Goal: Information Seeking & Learning: Learn about a topic

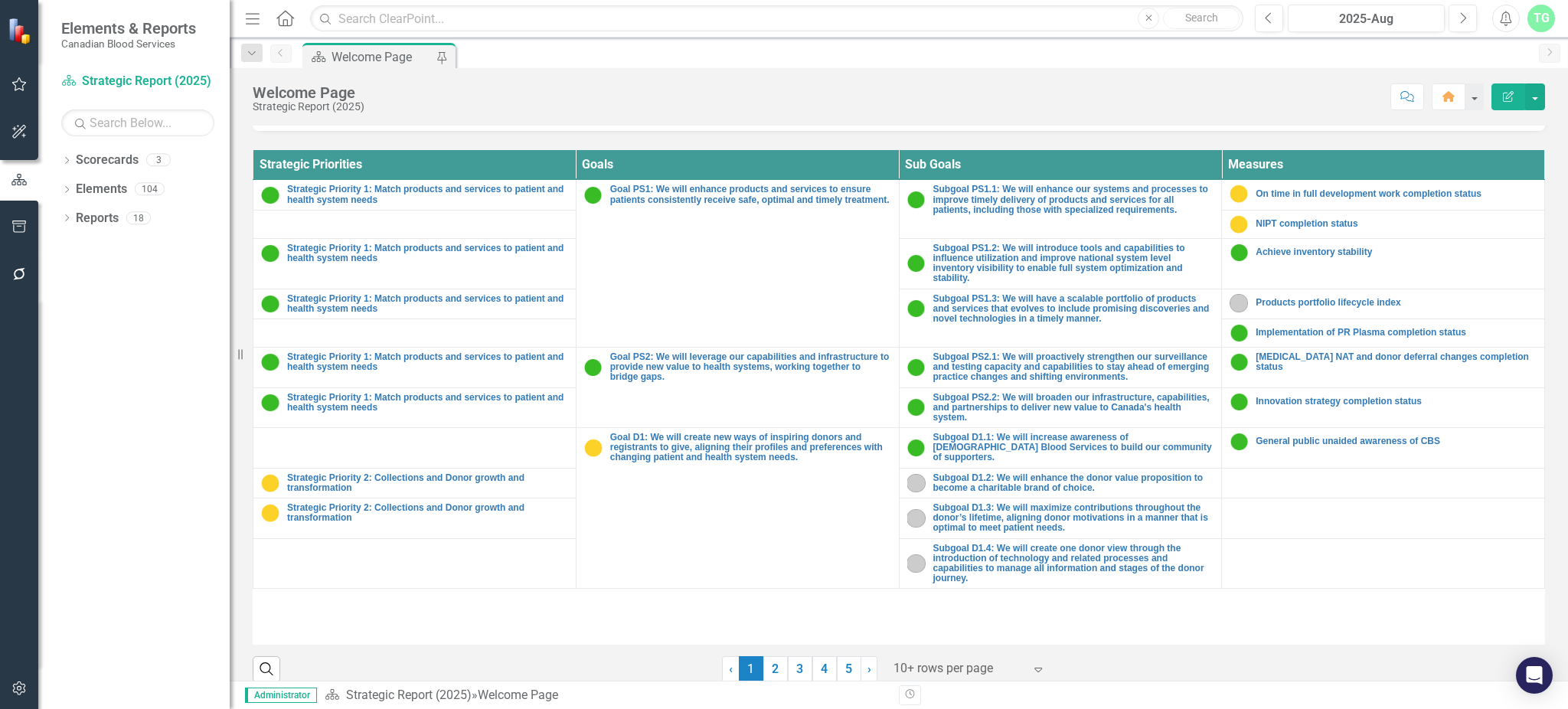
scroll to position [562, 0]
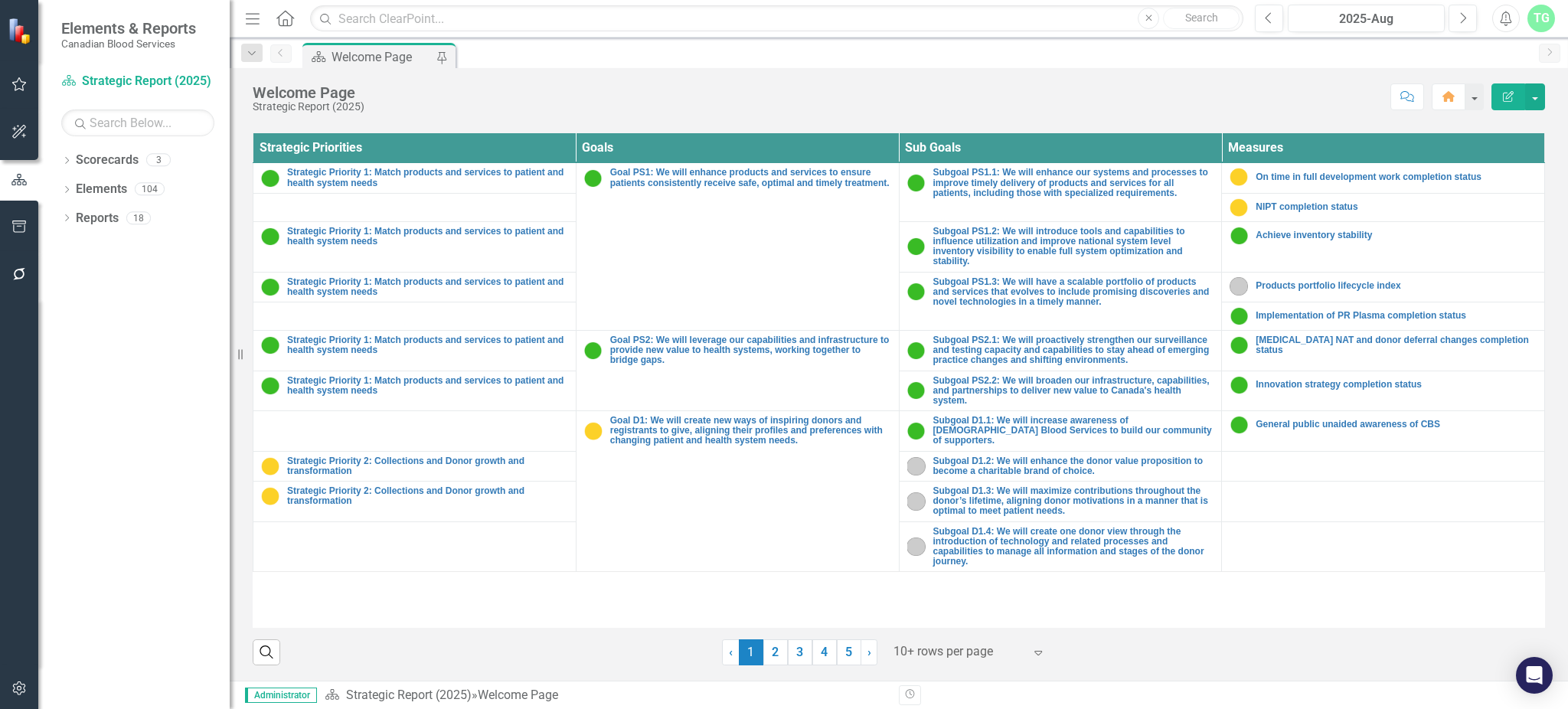
click at [977, 650] on div at bounding box center [958, 651] width 130 height 21
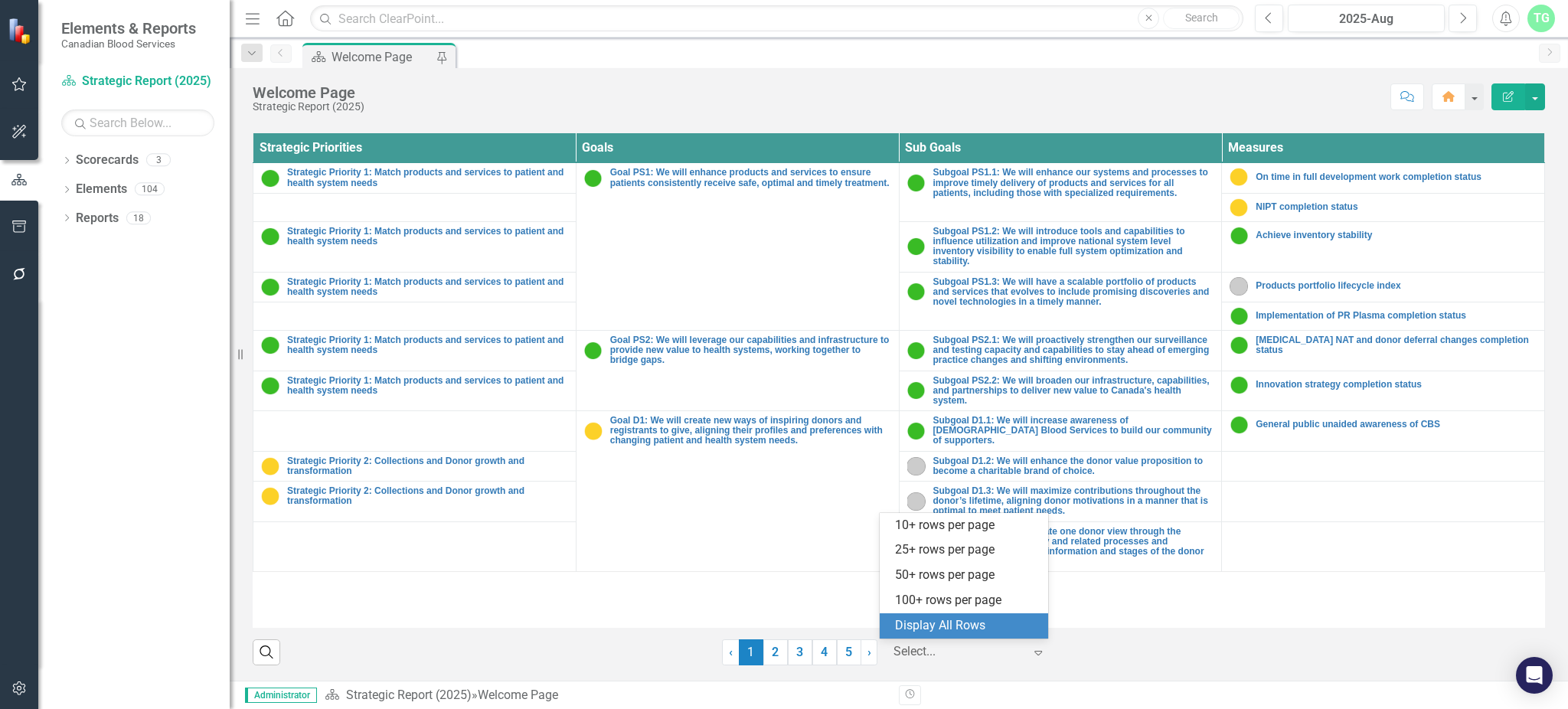
click at [964, 628] on div "Display All Rows" at bounding box center [966, 626] width 144 height 18
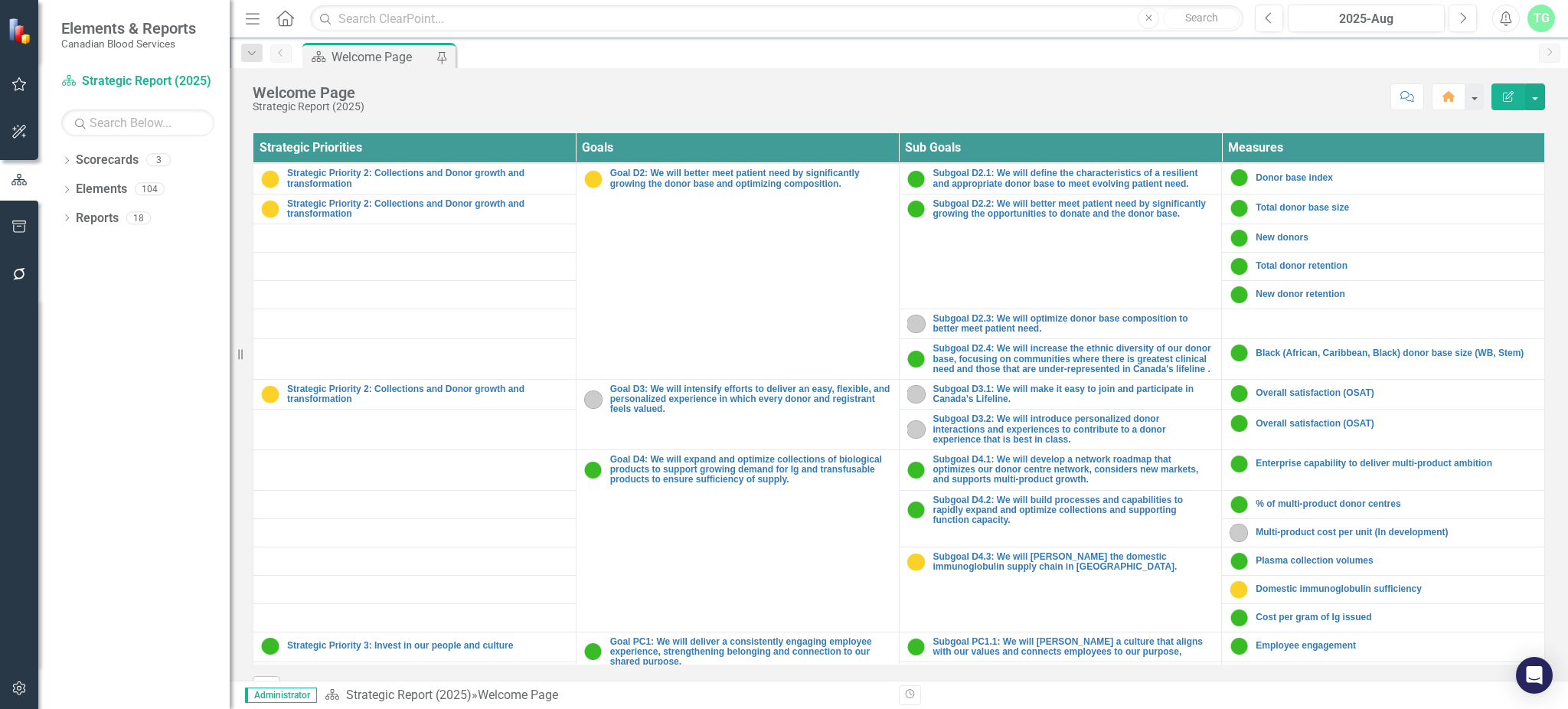
scroll to position [510, 0]
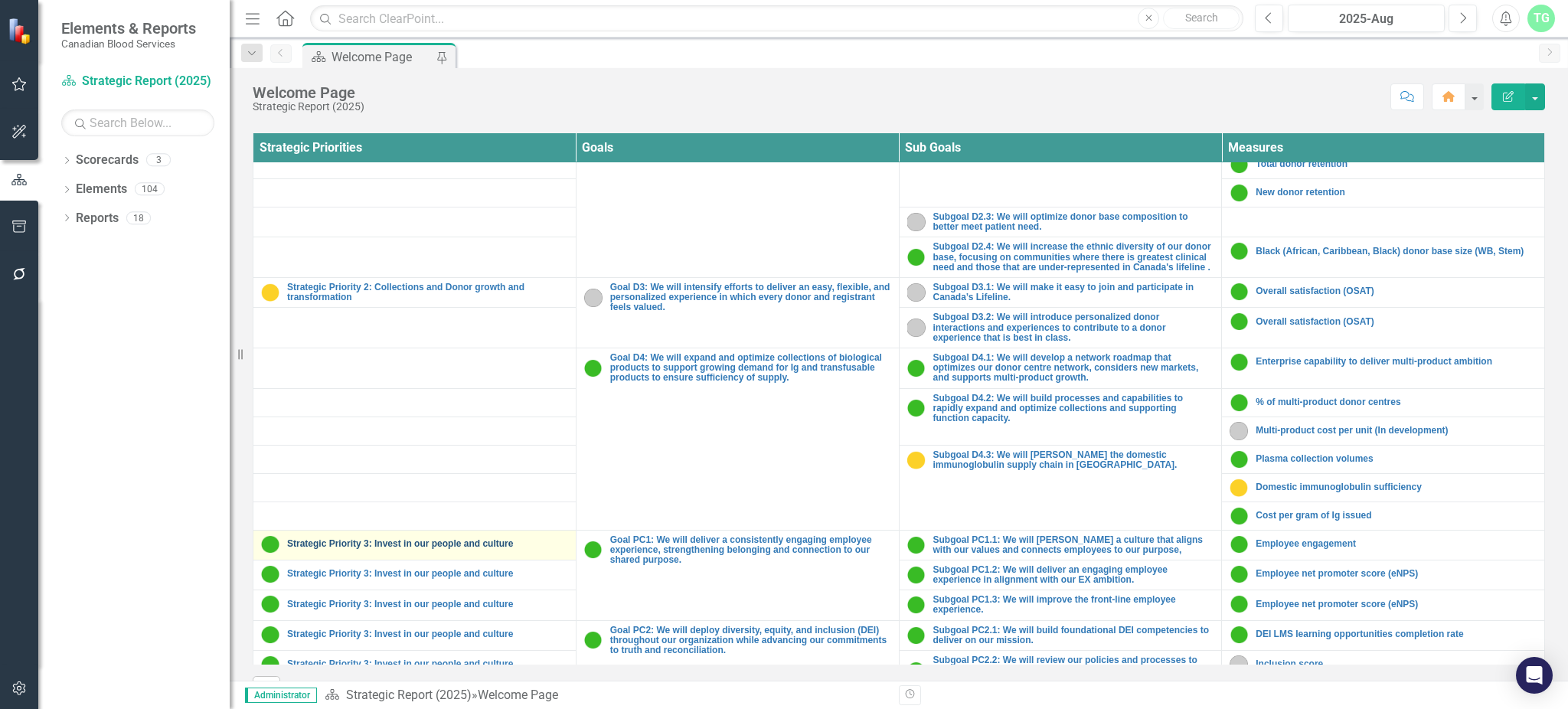
click at [372, 543] on link "Strategic Priority 3: Invest in our people and culture" at bounding box center [428, 544] width 281 height 10
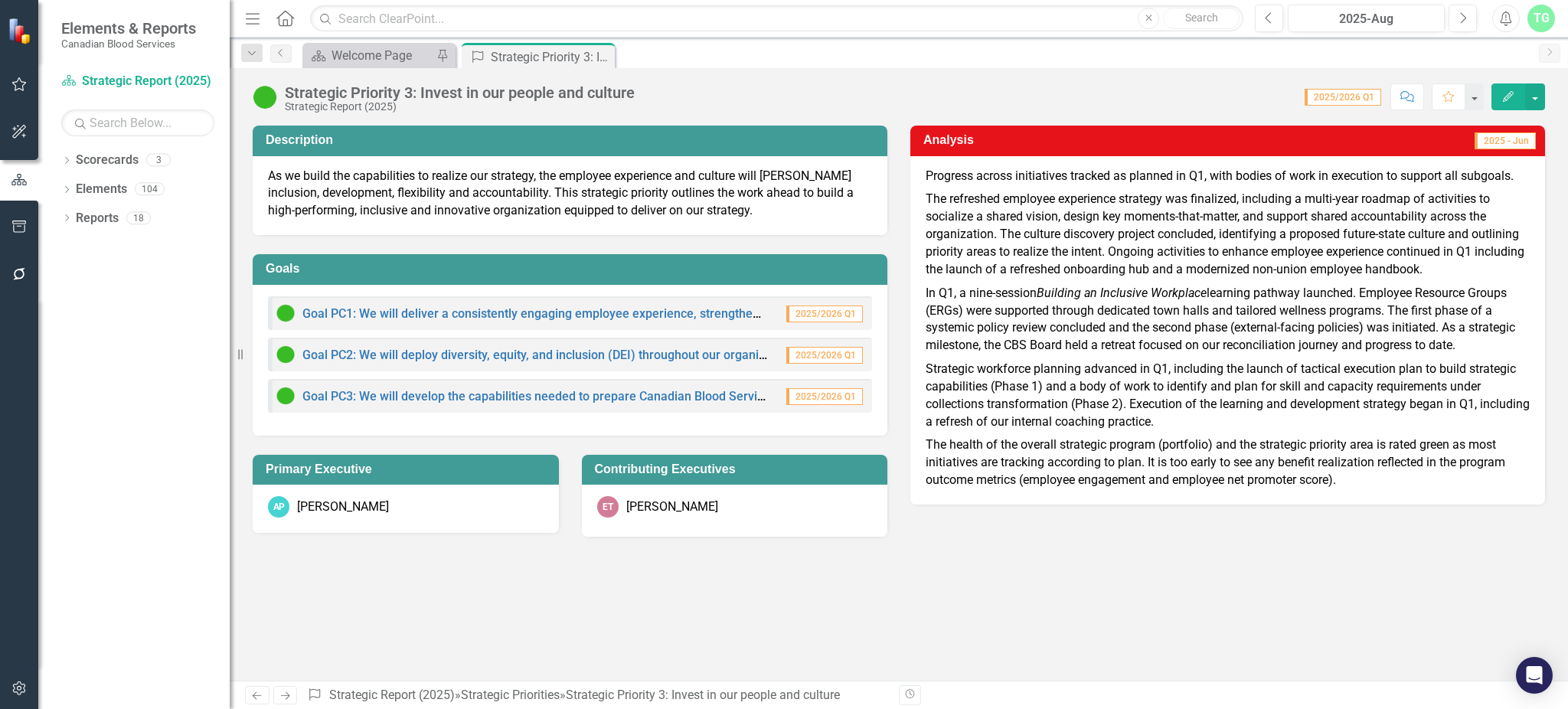
click at [755, 205] on p "As we build the capabilities to realize our strategy, the employee experience a…" at bounding box center [571, 194] width 605 height 53
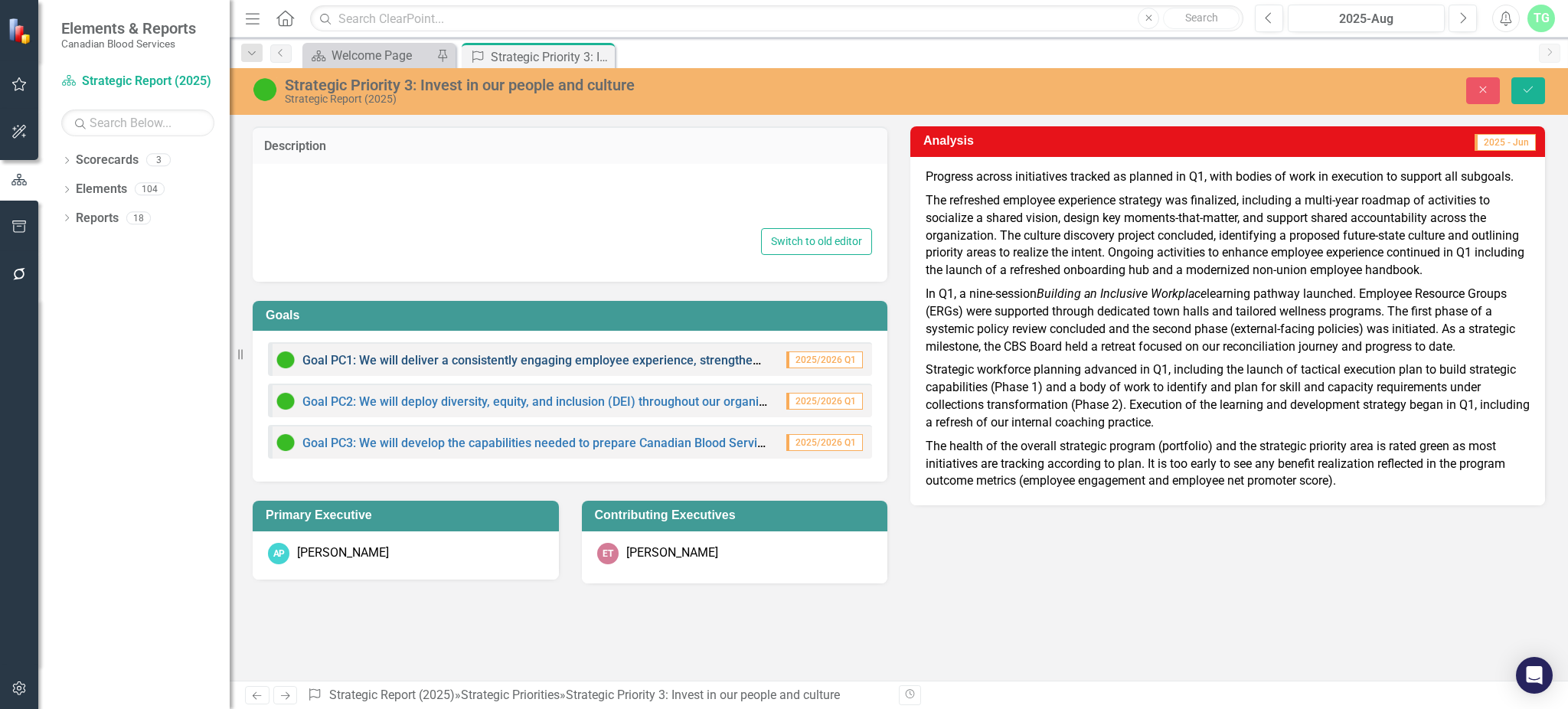
type textarea "<p>As we build the capabilities to realize our strategy, the employee experienc…"
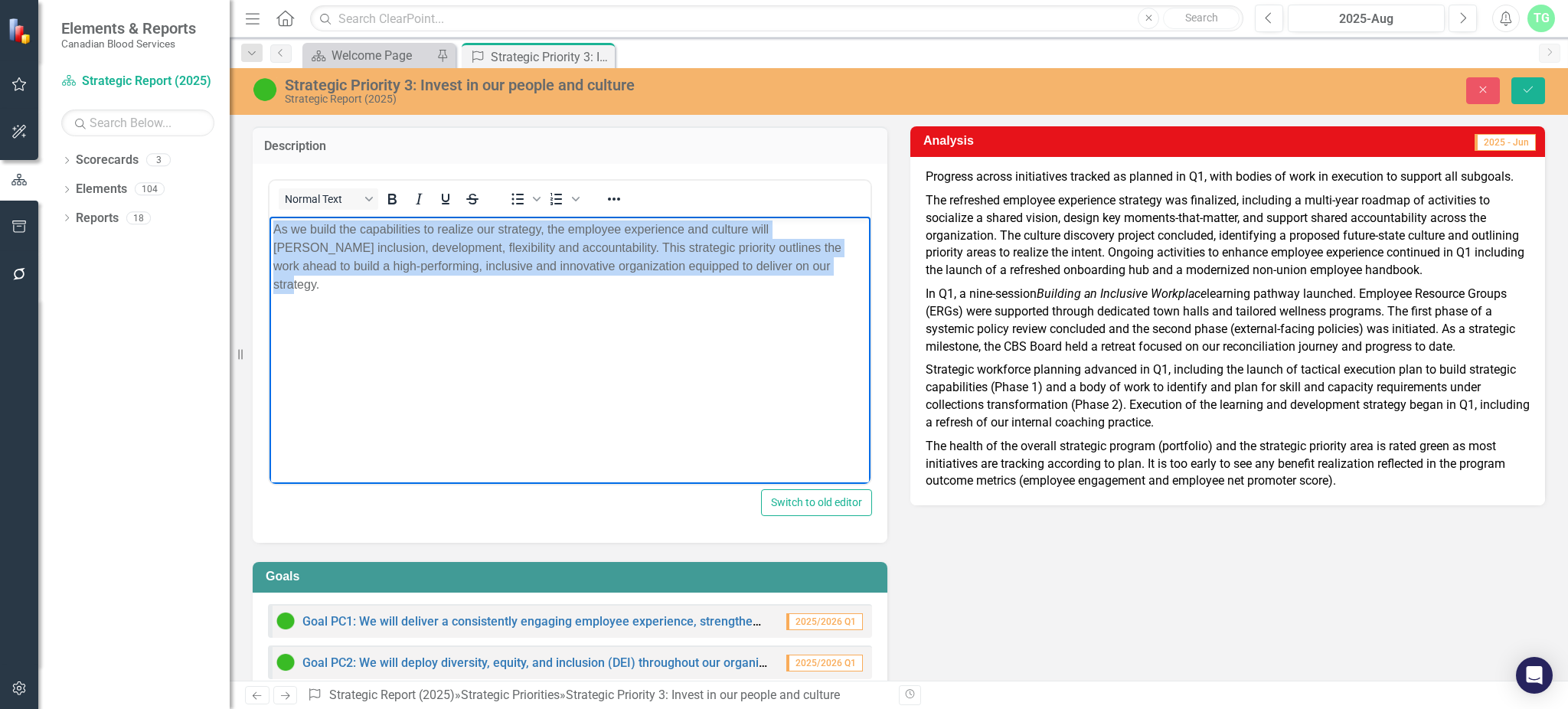
drag, startPoint x: 753, startPoint y: 267, endPoint x: 266, endPoint y: 231, distance: 488.3
click at [269, 231] on html "As we build the capabilities to realize our strategy, the employee experience a…" at bounding box center [570, 330] width 602 height 230
copy p "As we build the capabilities to realize our strategy, the employee experience a…"
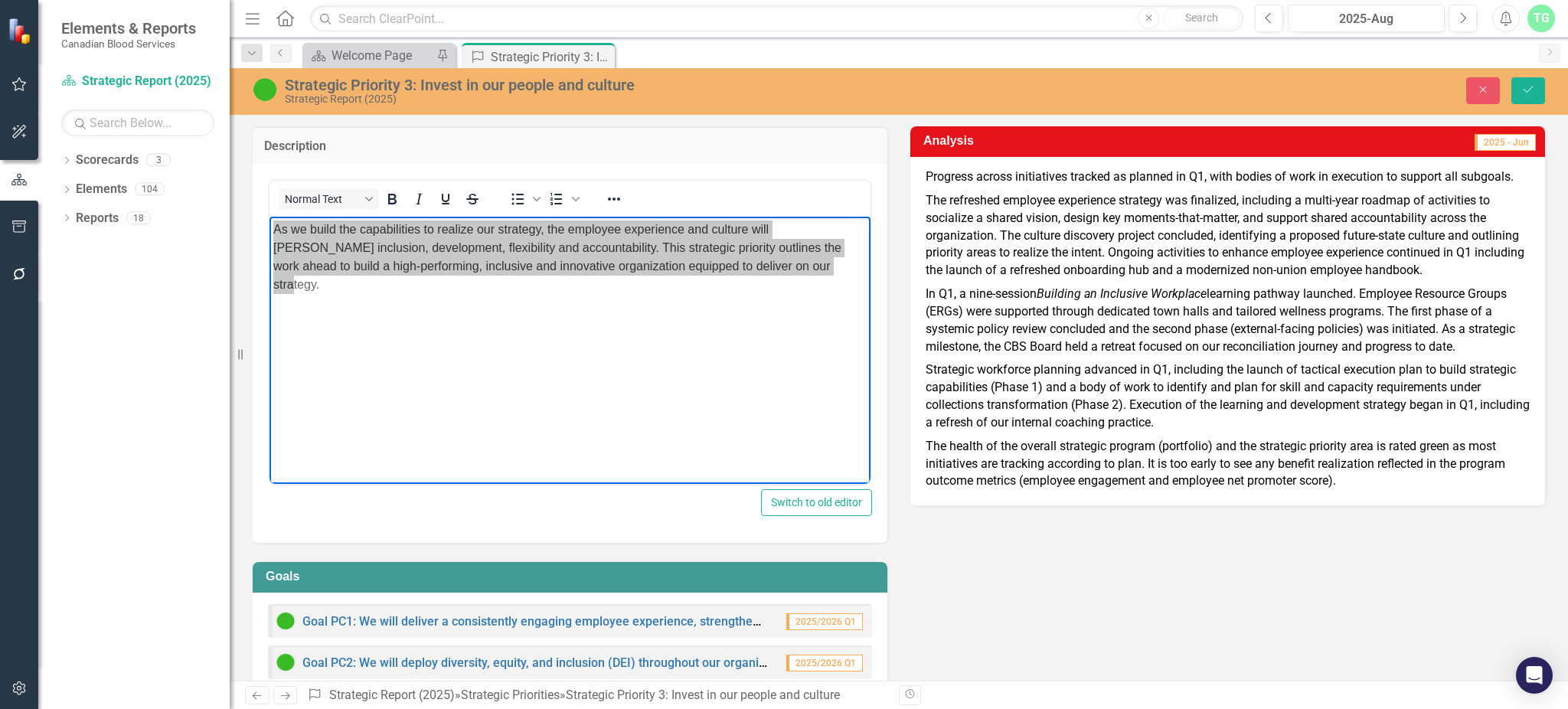
click at [1213, 611] on div "Description <p>As we build the capabilities to realize our strategy, the employ…" at bounding box center [899, 476] width 1315 height 738
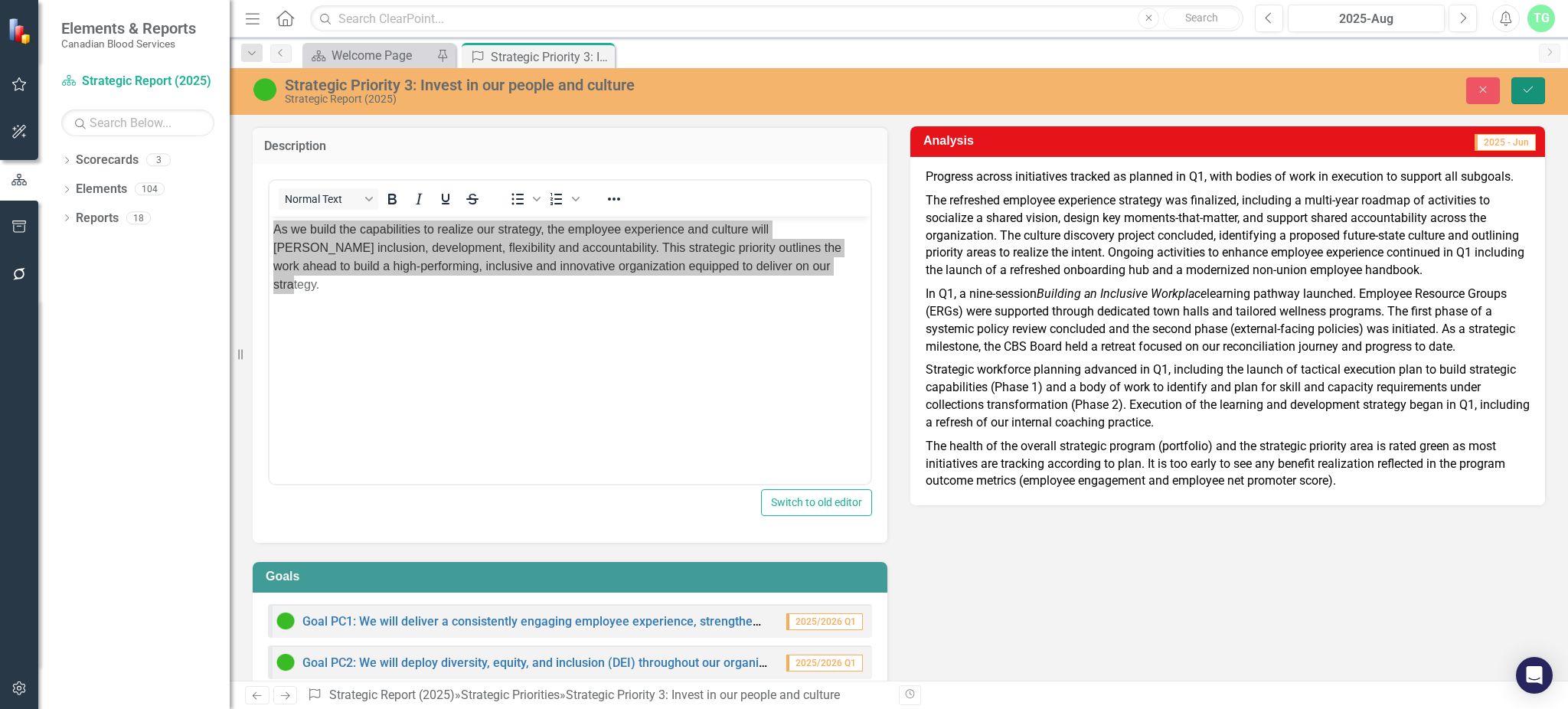
click at [1522, 87] on icon "Save" at bounding box center [1528, 89] width 14 height 11
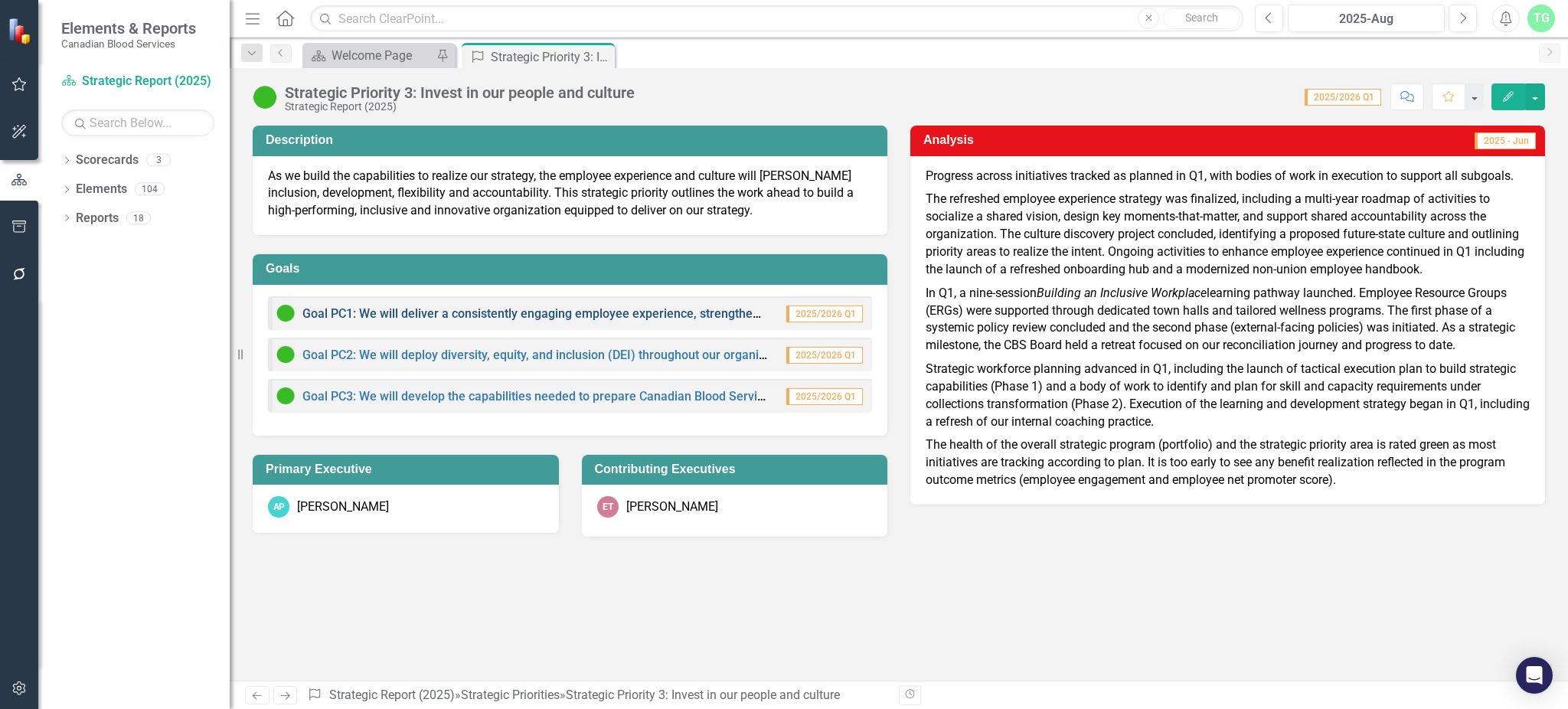
click at [401, 317] on link "Goal PC1: We will deliver a consistently engaging employee experience, strength…" at bounding box center [675, 313] width 747 height 15
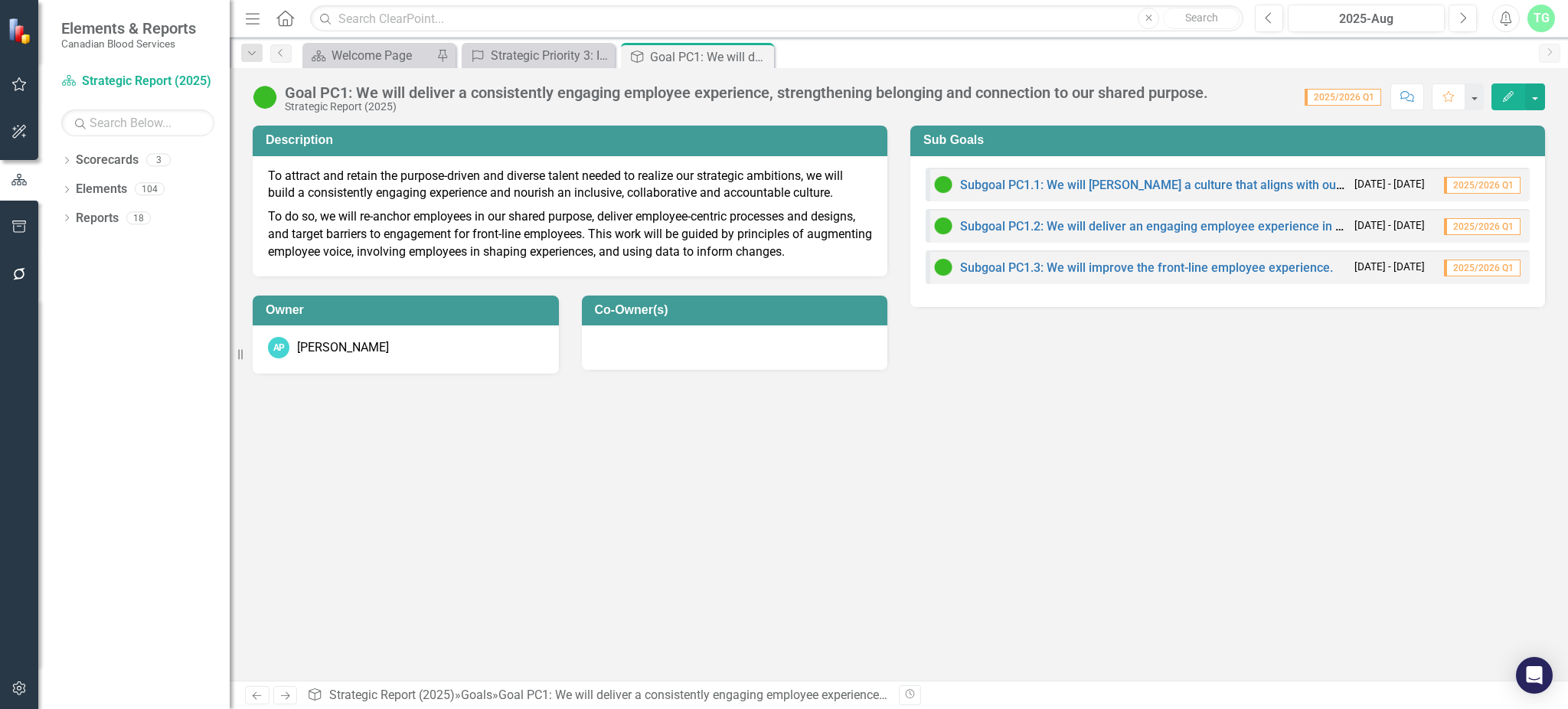
click at [1185, 79] on div "Goal PC1: We will deliver a consistently engaging employee experience, strength…" at bounding box center [899, 91] width 1338 height 46
click at [1208, 93] on div "Goal PC1: We will deliver a consistently engaging employee experience, strength…" at bounding box center [746, 92] width 924 height 17
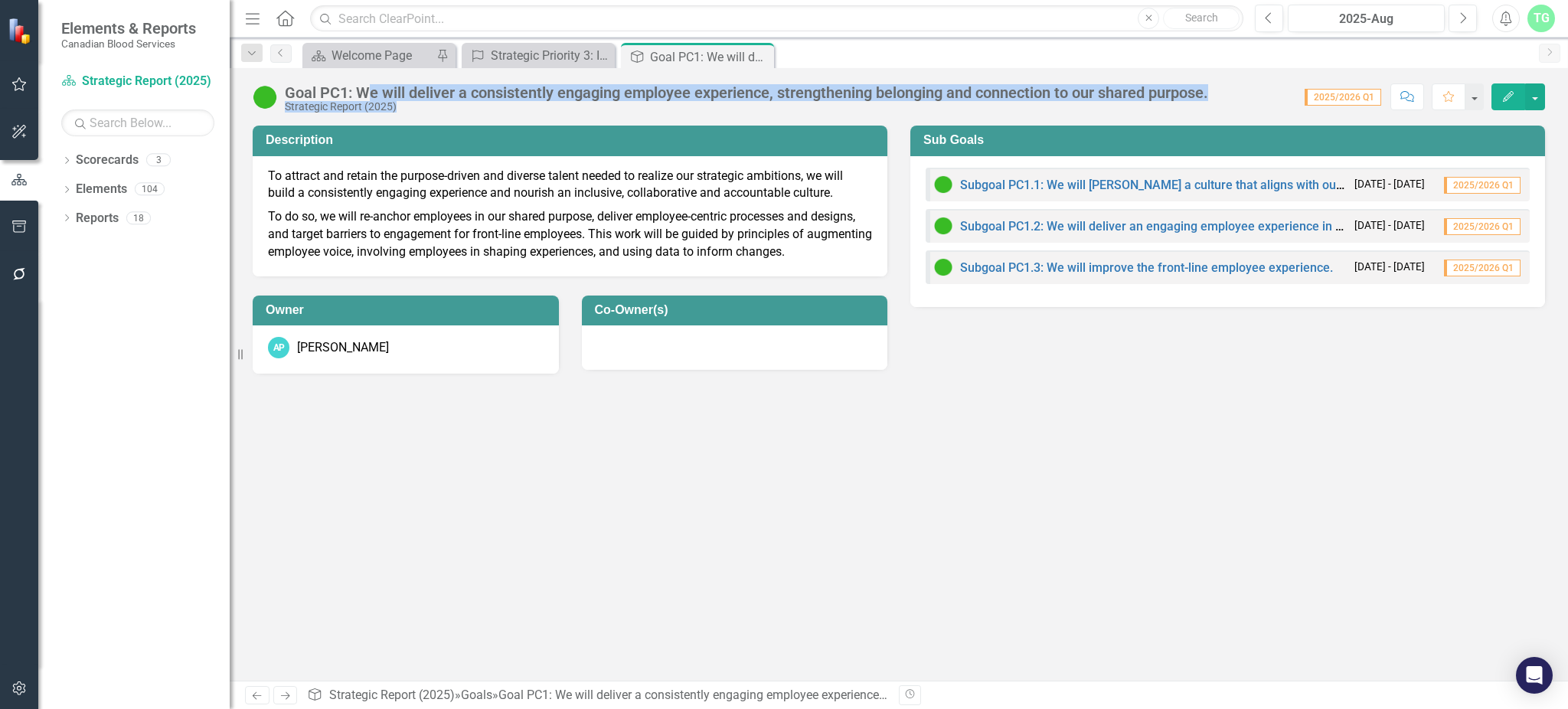
drag, startPoint x: 1228, startPoint y: 93, endPoint x: 369, endPoint y: 96, distance: 859.0
click at [369, 96] on div "Goal PC1: We will deliver a consistently engaging employee experience, strength…" at bounding box center [899, 91] width 1338 height 46
click at [711, 111] on div "Strategic Report (2025)" at bounding box center [746, 107] width 924 height 12
drag, startPoint x: 1233, startPoint y: 87, endPoint x: 362, endPoint y: 84, distance: 871.0
click at [362, 84] on div "Goal PC1: We will deliver a consistently engaging employee experience, strength…" at bounding box center [899, 91] width 1338 height 46
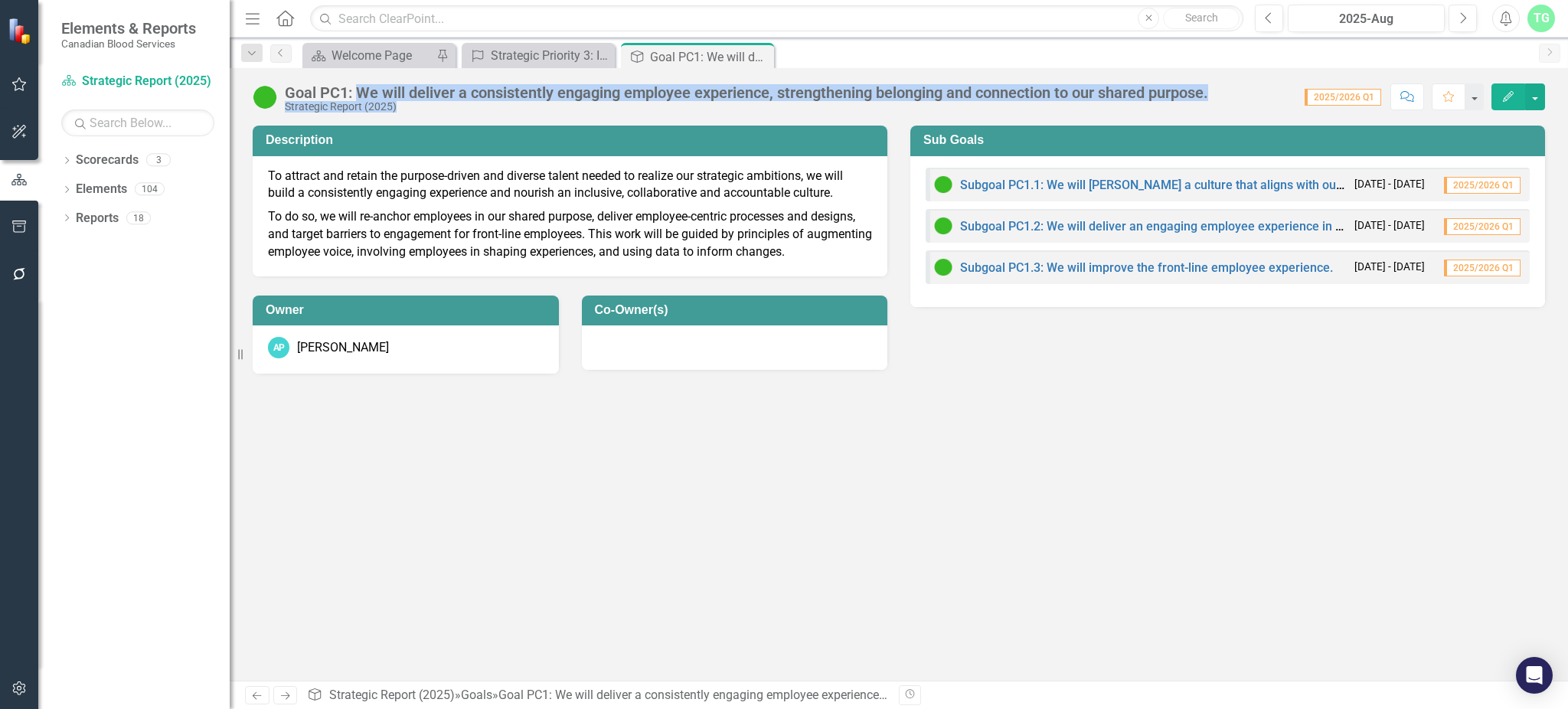
copy div "We will deliver a consistently engaging employee experience, strengthening belo…"
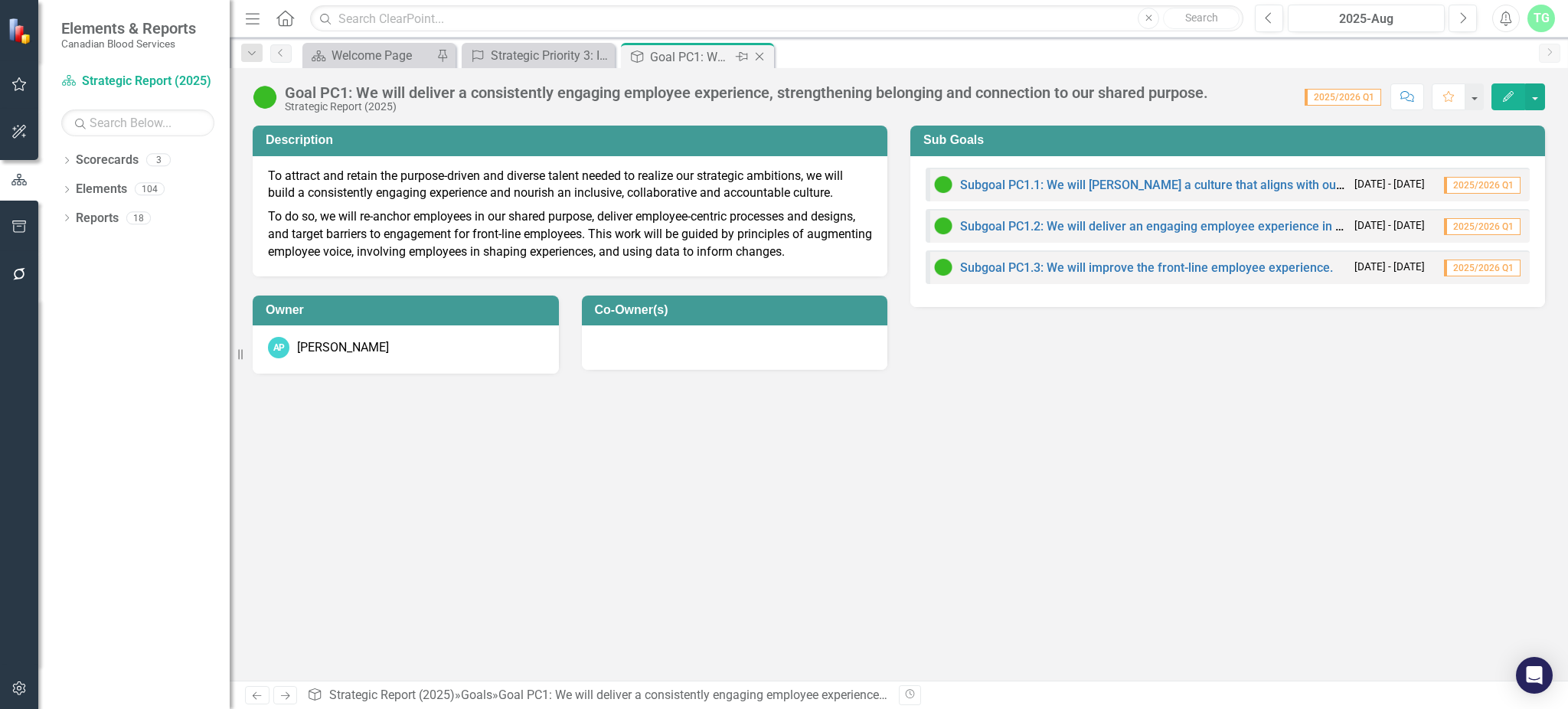
click at [767, 59] on icon "Close" at bounding box center [759, 57] width 15 height 12
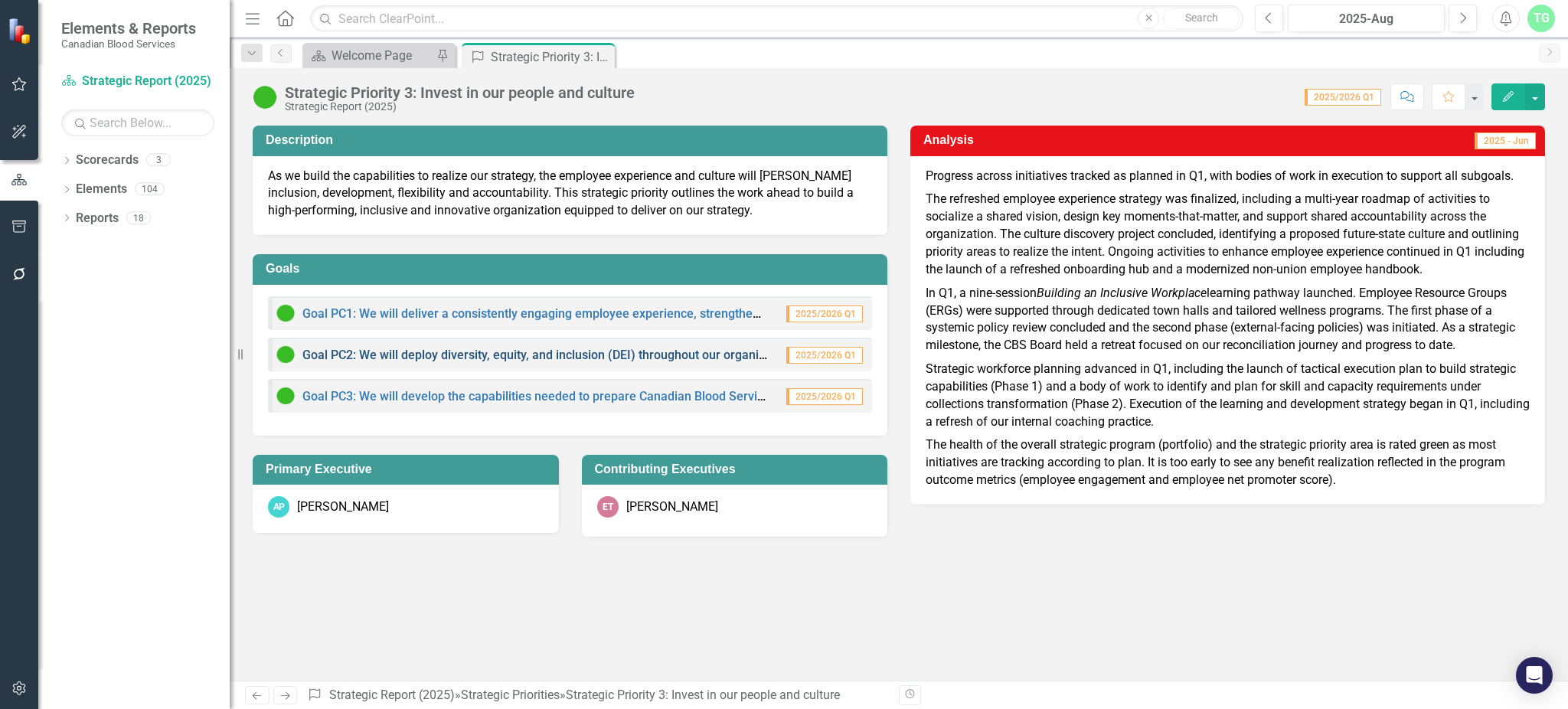
click at [464, 353] on link "Goal PC2: We will deploy diversity, equity, and inclusion (DEI) throughout our …" at bounding box center [717, 355] width 829 height 15
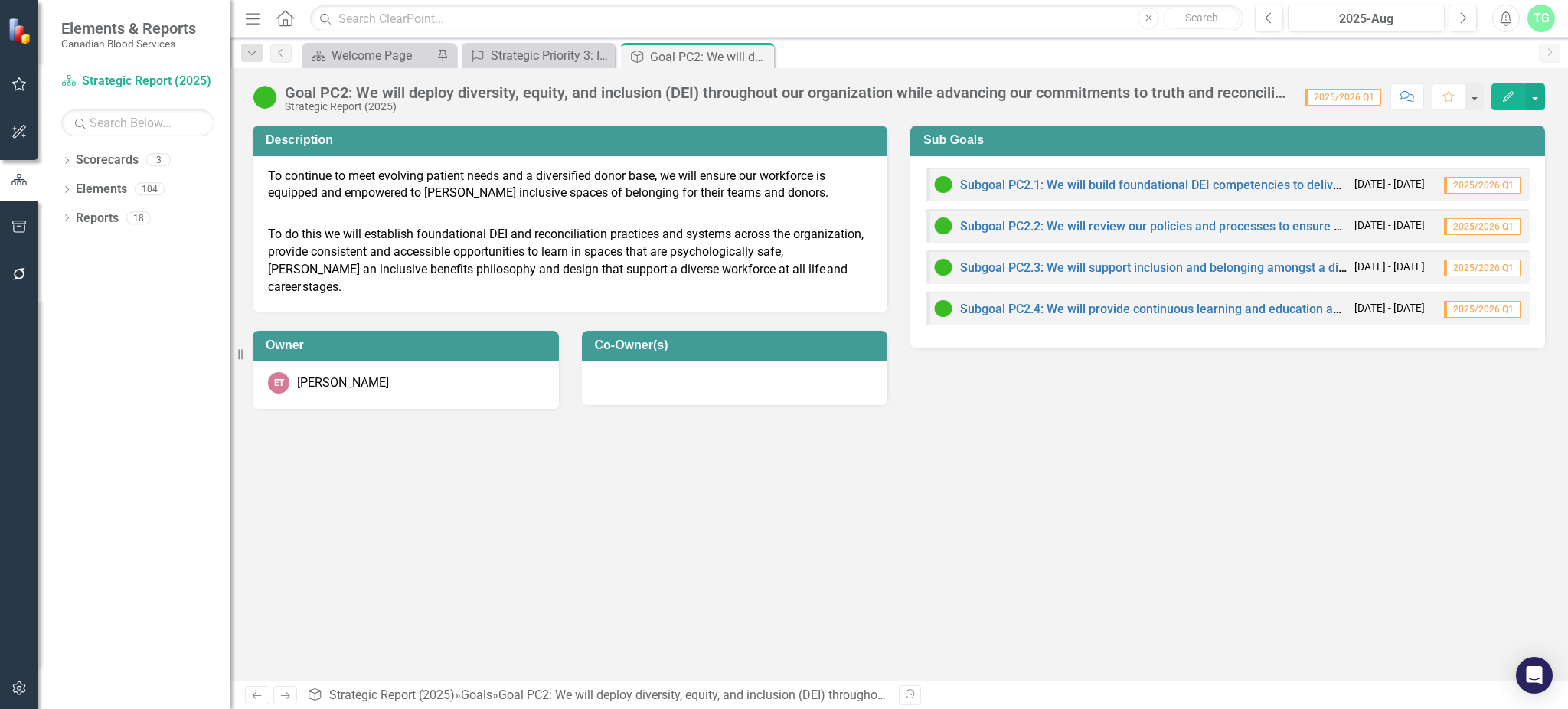
click at [585, 91] on div "Goal PC2: We will deploy diversity, equity, and inclusion (DEI) throughout our …" at bounding box center [786, 92] width 1004 height 17
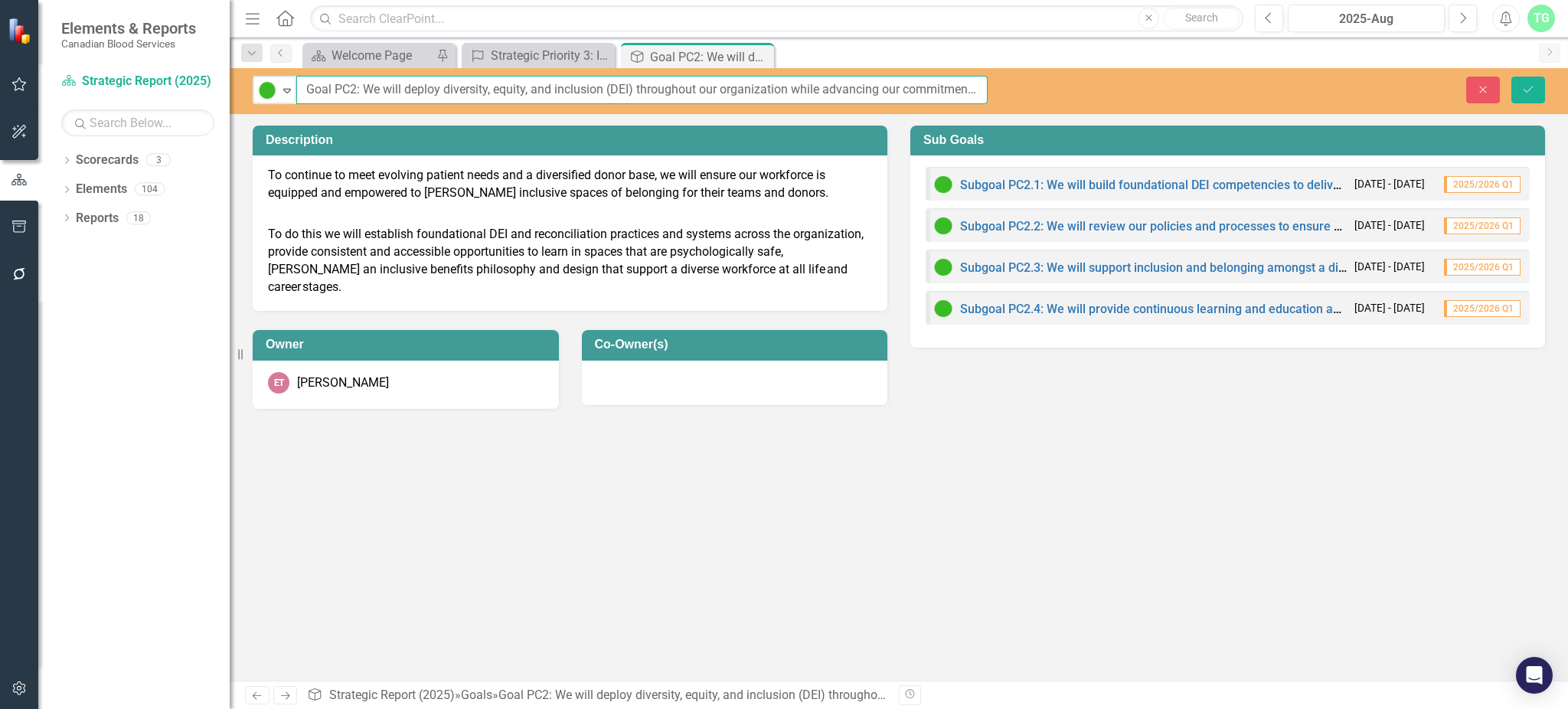
scroll to position [0, 147]
drag, startPoint x: 364, startPoint y: 90, endPoint x: 999, endPoint y: 87, distance: 635.0
click at [999, 87] on div "On Target Expand Goal PC2: We will deploy diversity, equity, and inclusion (DEI…" at bounding box center [620, 89] width 782 height 28
click at [762, 58] on icon at bounding box center [760, 57] width 8 height 8
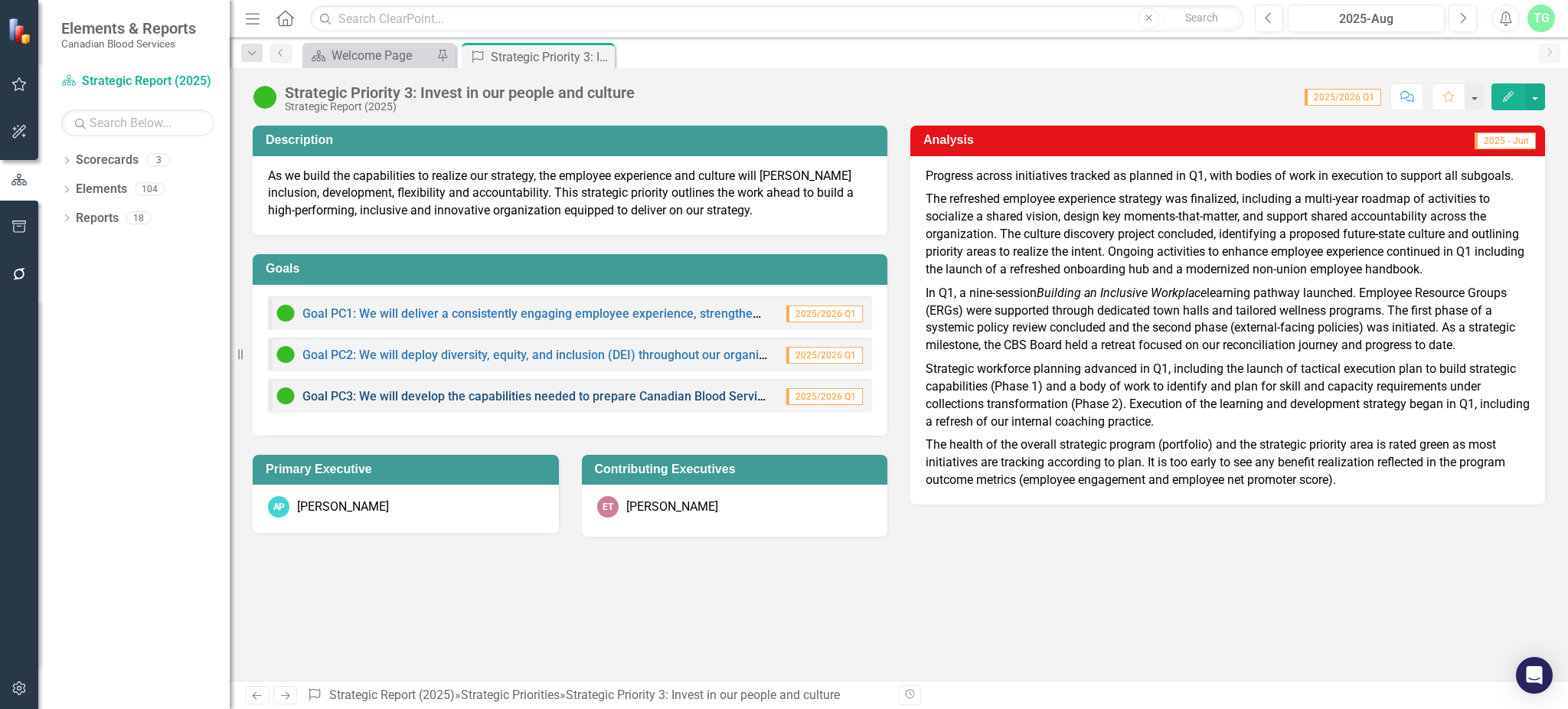
click at [515, 399] on link "Goal PC3: We will develop the capabilities needed to prepare Canadian Blood Ser…" at bounding box center [579, 396] width 554 height 15
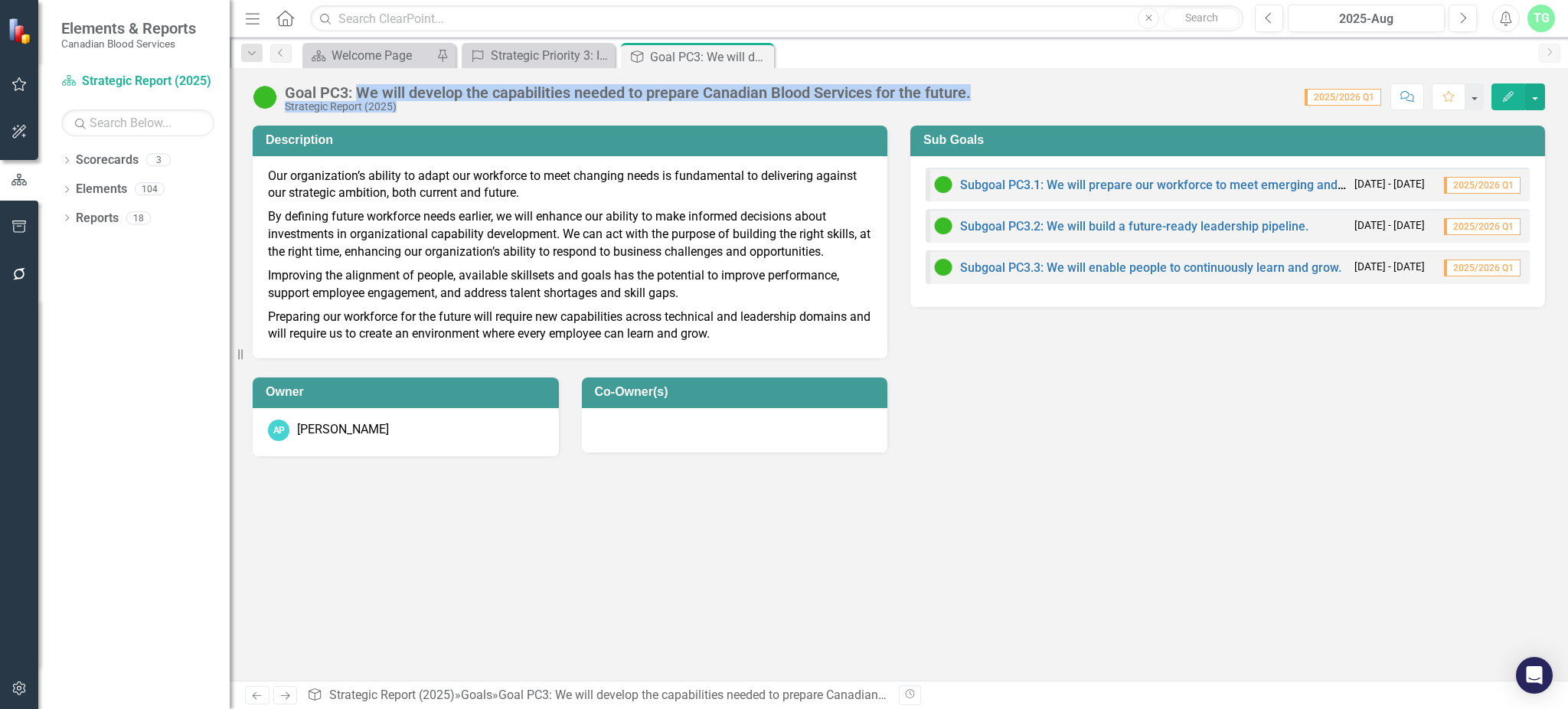
drag, startPoint x: 984, startPoint y: 90, endPoint x: 362, endPoint y: 82, distance: 622.1
click at [362, 82] on div "Goal PC3: We will develop the capabilities needed to prepare Canadian Blood Ser…" at bounding box center [899, 91] width 1338 height 46
copy div "We will develop the capabilities needed to prepare Canadian Blood Services for …"
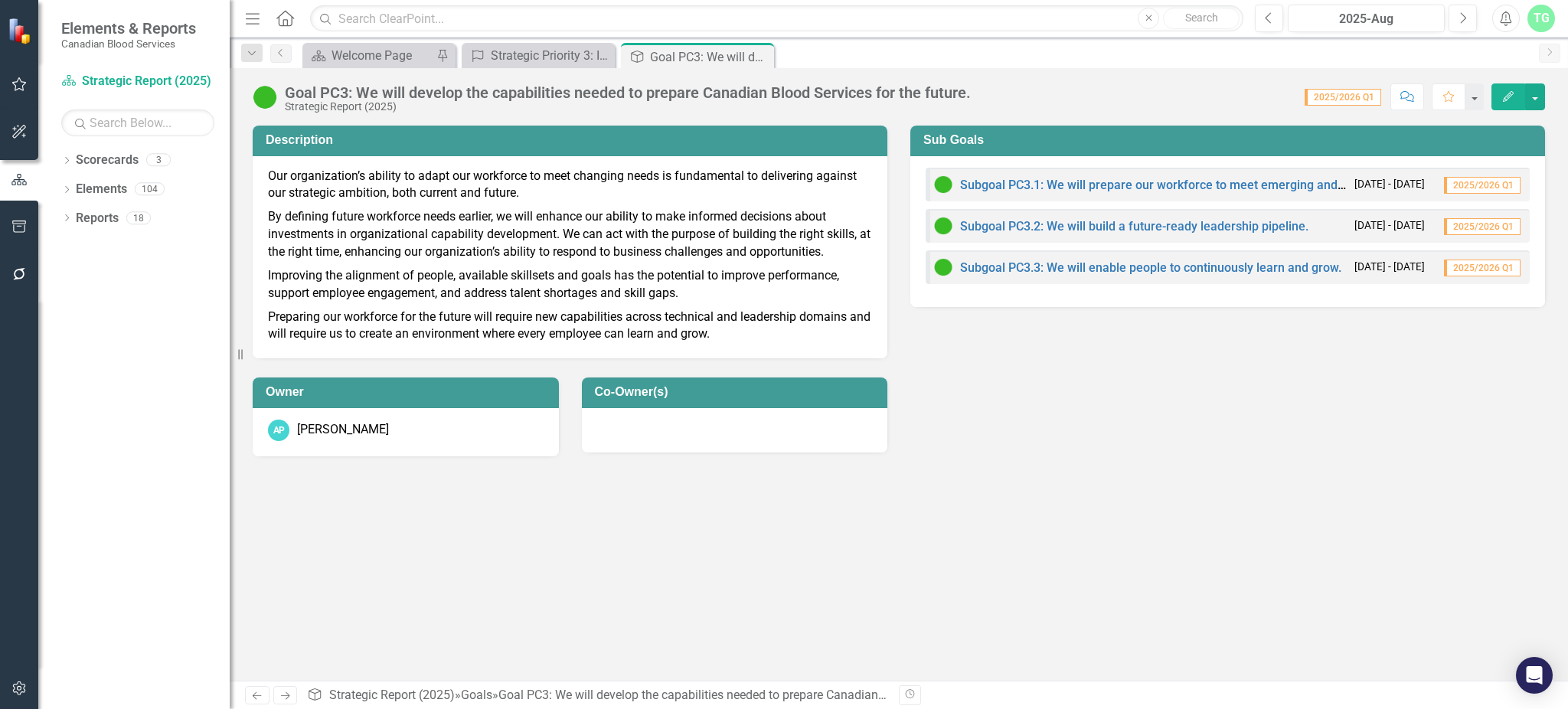
click at [1101, 518] on div "Description Our organization’s ability to adapt our workforce to meet changing …" at bounding box center [899, 403] width 1338 height 555
click at [1009, 685] on div "Previous Next Goal Strategic Report (2025) » Goals » Goal PC3: We will develop …" at bounding box center [899, 695] width 1338 height 28
click at [368, 50] on div "Welcome Page" at bounding box center [382, 55] width 101 height 19
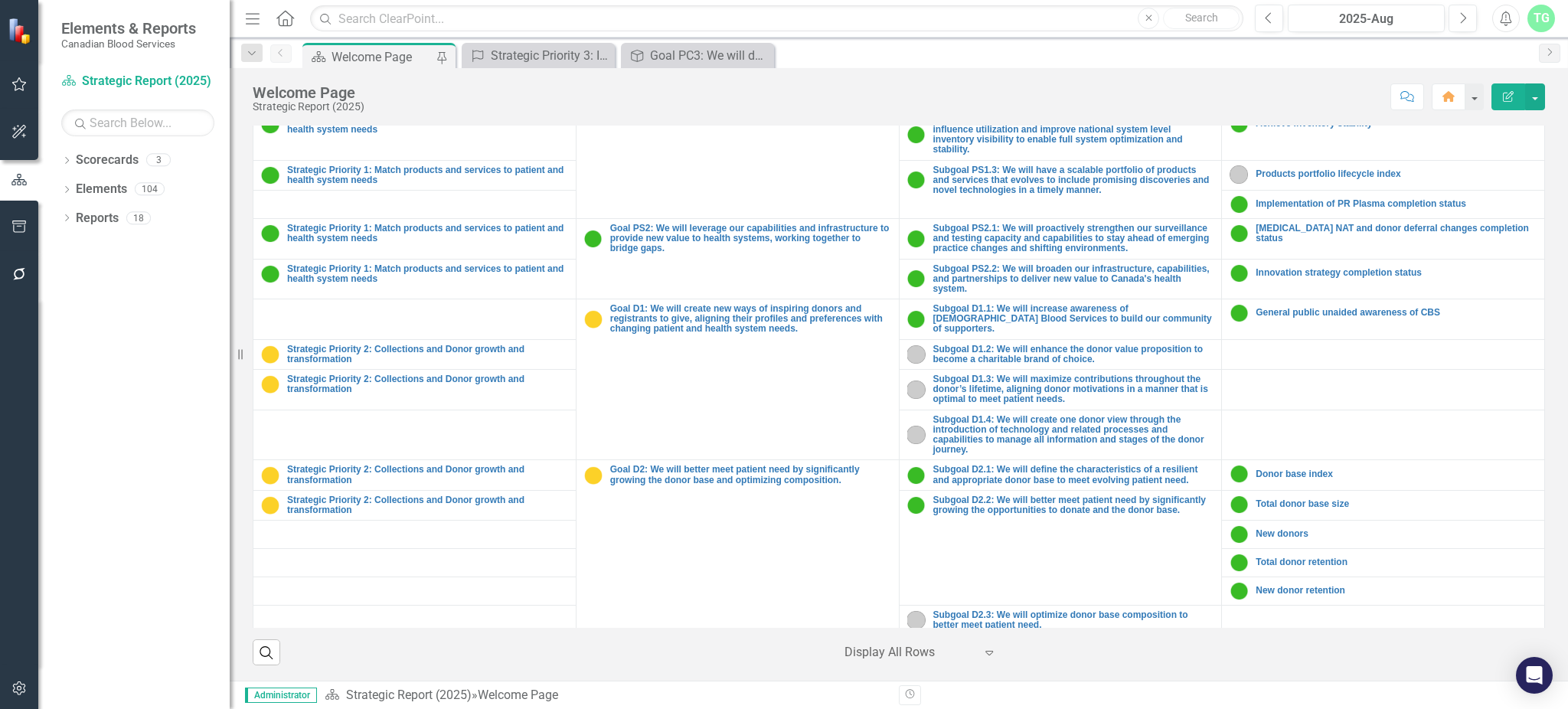
scroll to position [306, 0]
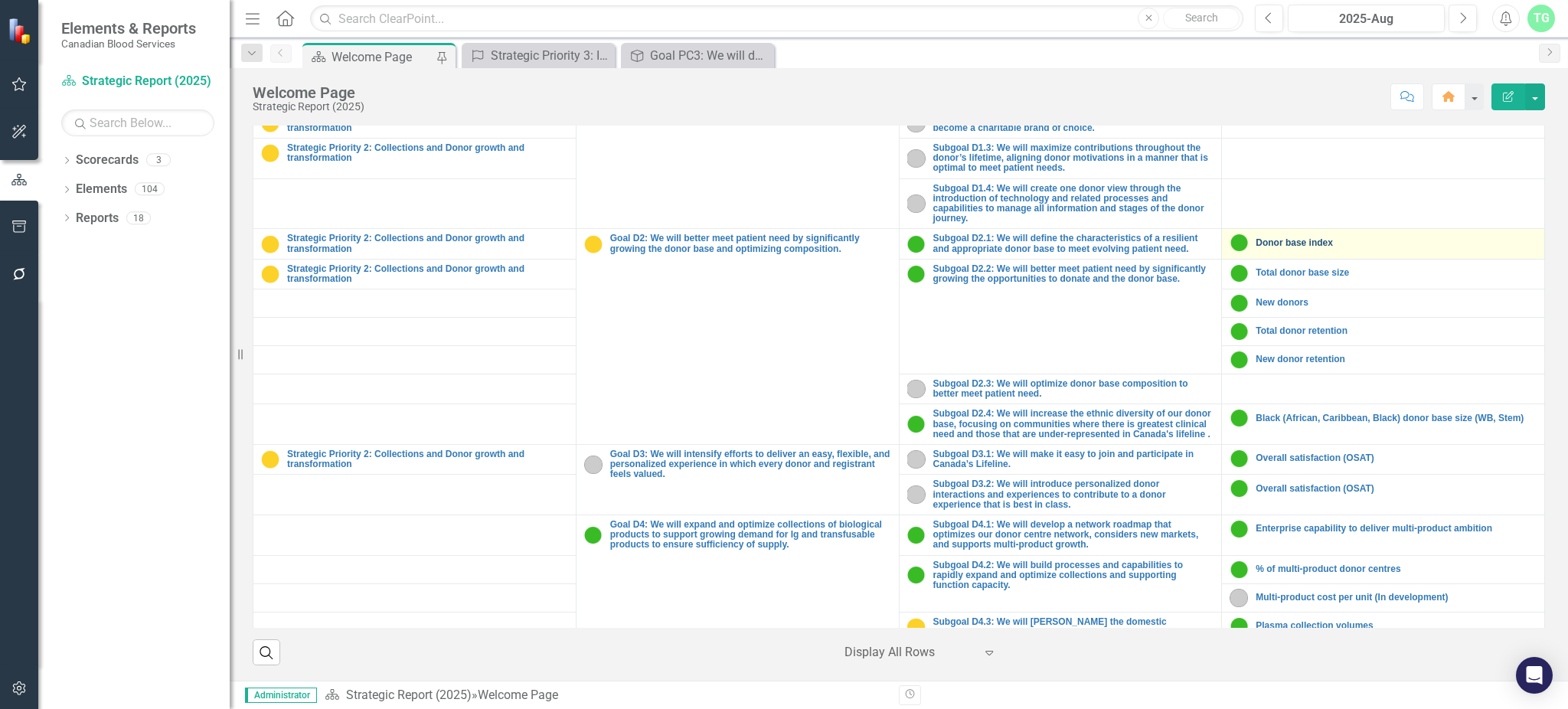
click at [1270, 239] on link "Donor base index" at bounding box center [1396, 244] width 281 height 10
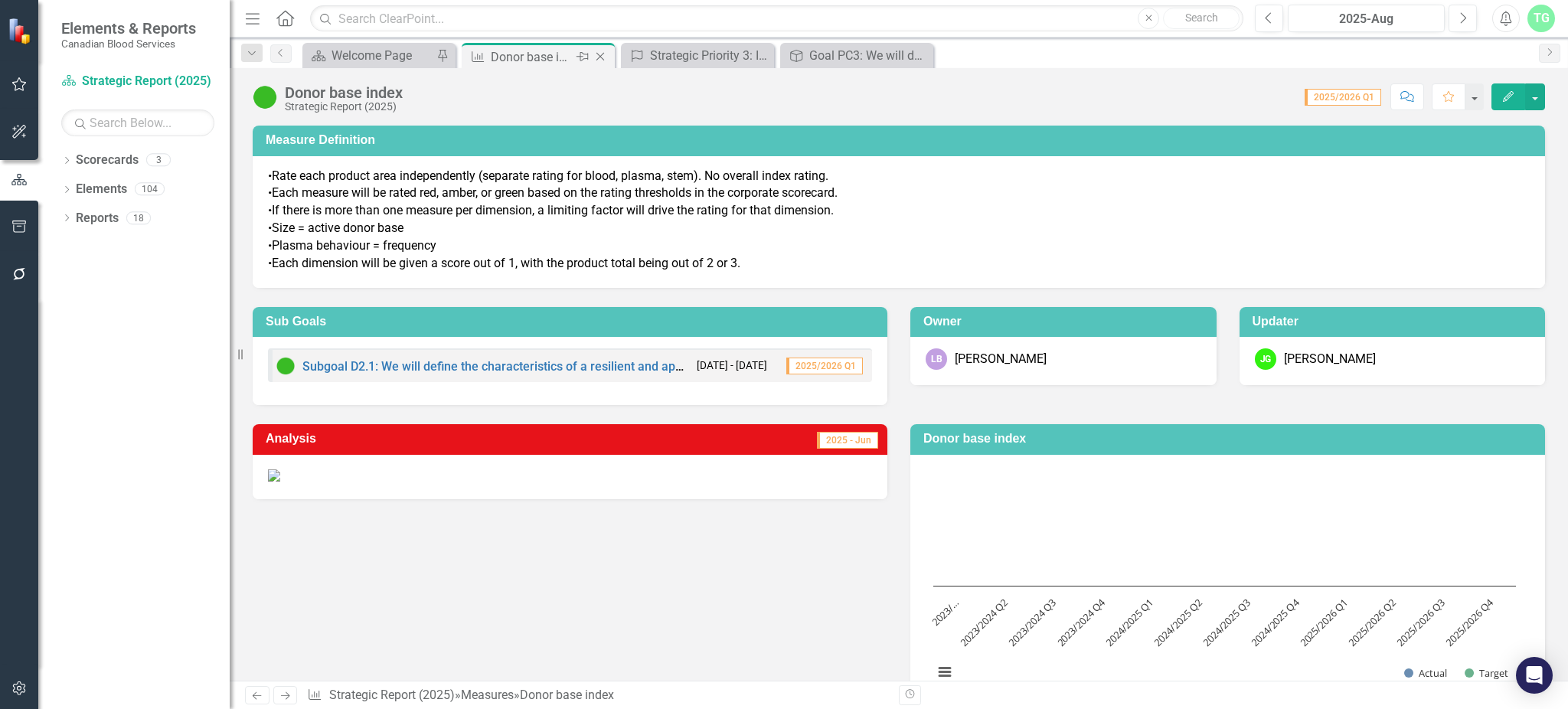
click at [601, 56] on icon at bounding box center [601, 57] width 8 height 8
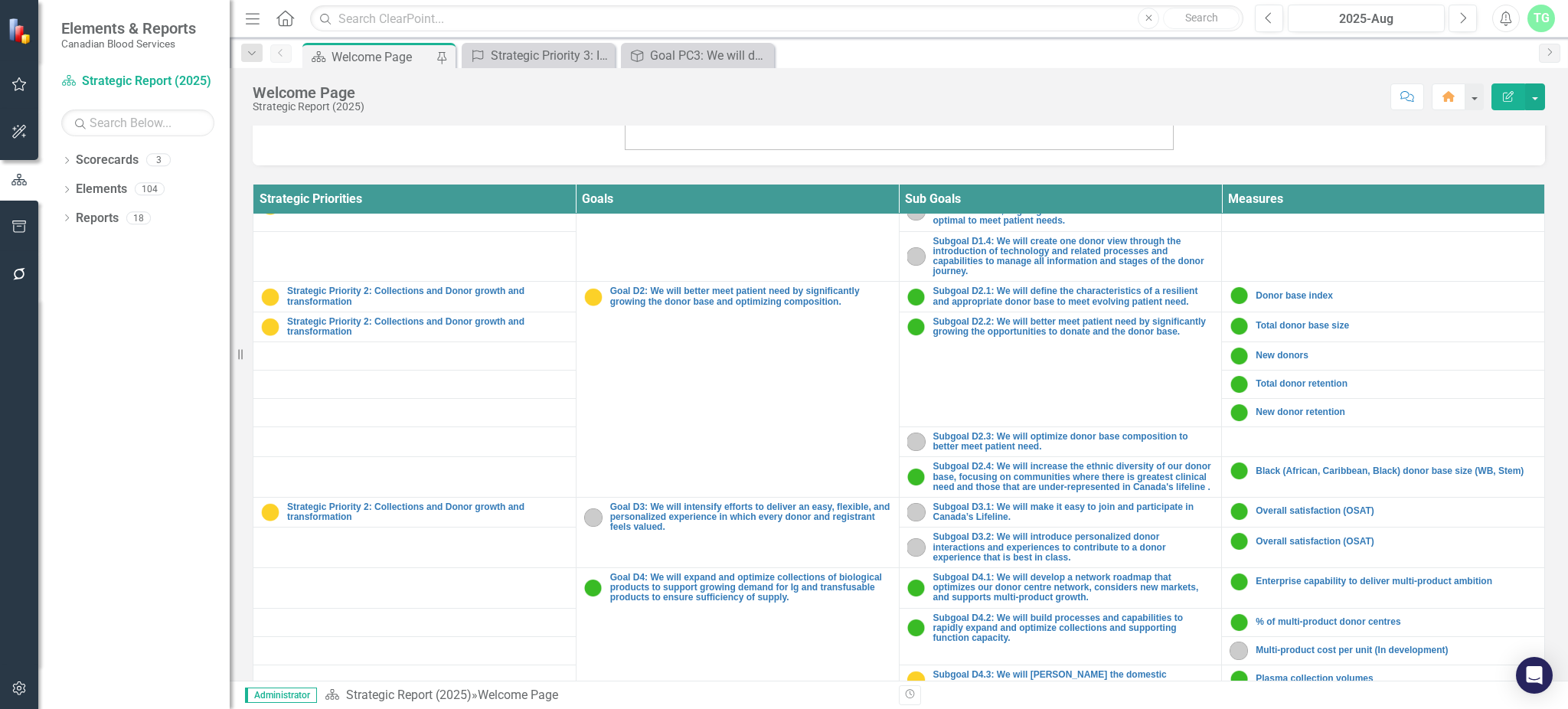
scroll to position [306, 0]
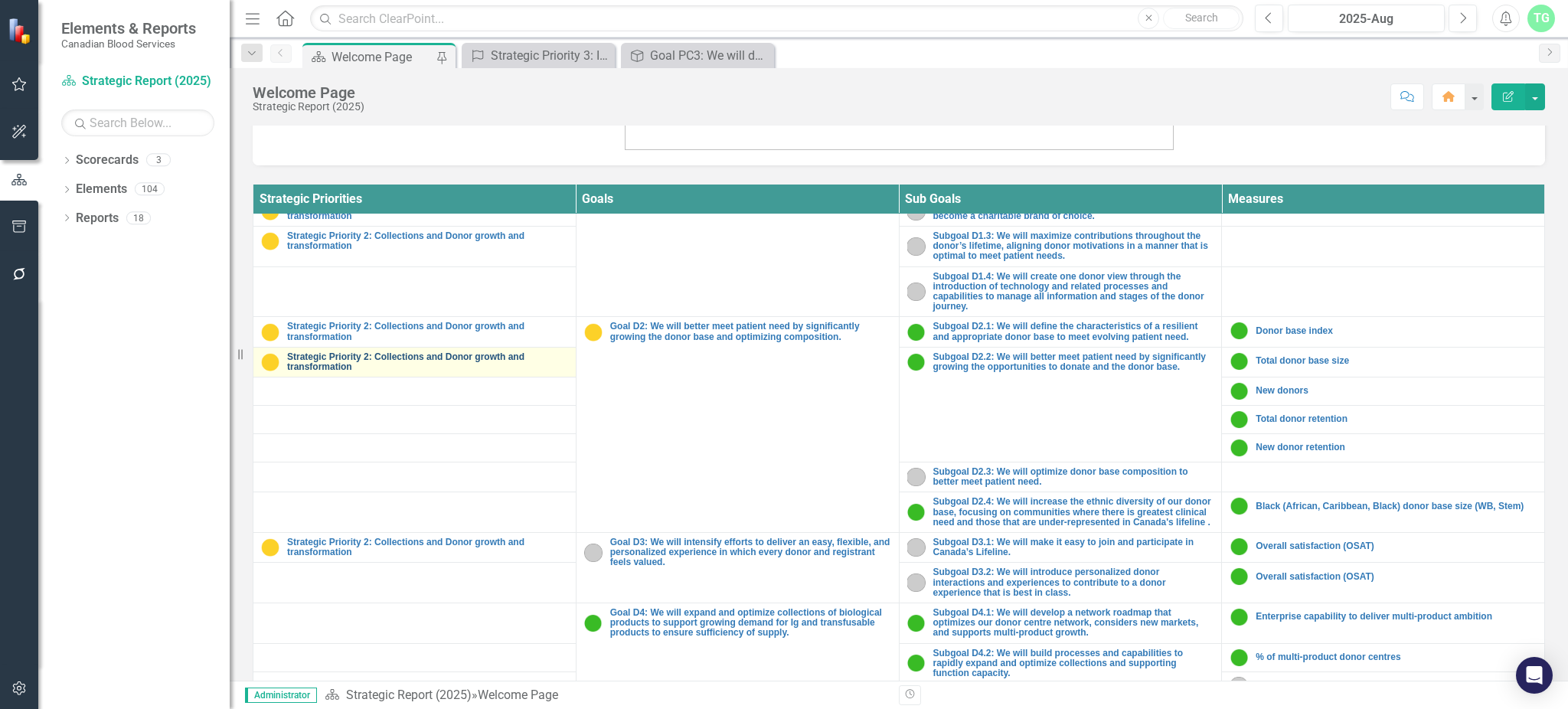
click at [340, 358] on link "Strategic Priority 2: Collections and Donor growth and transformation" at bounding box center [428, 362] width 281 height 20
